Goal: Use online tool/utility: Utilize a website feature to perform a specific function

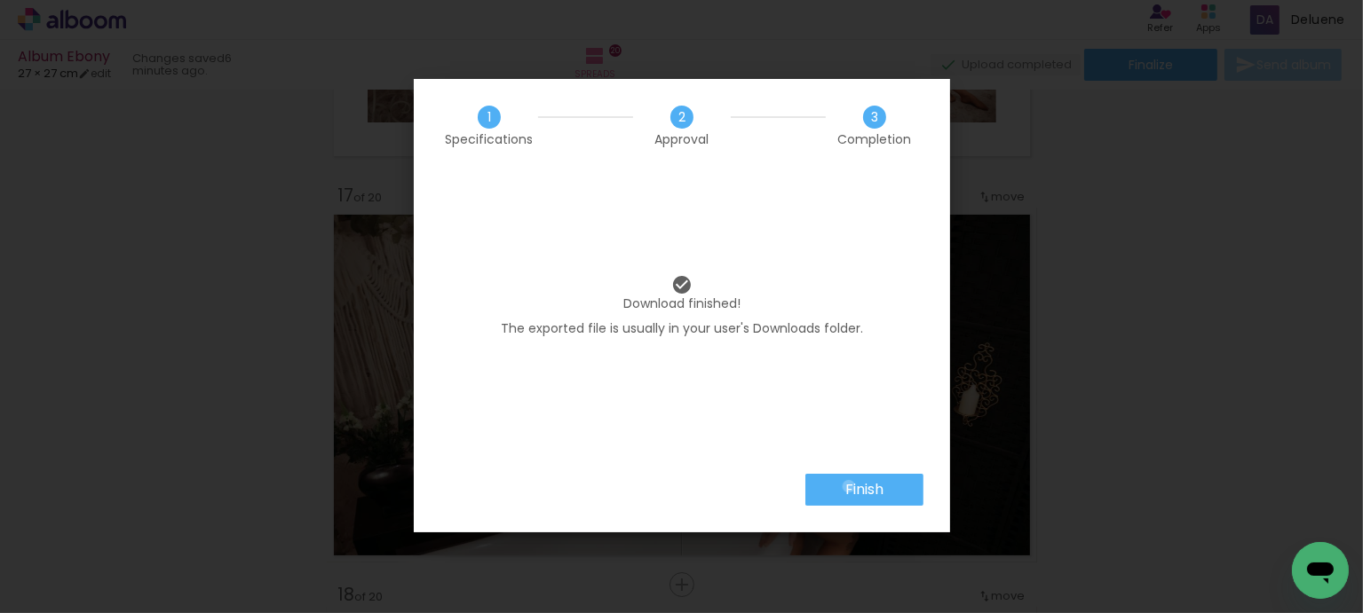
click at [0, 0] on slot "Finish" at bounding box center [0, 0] width 0 height 0
